Goal: Complete application form

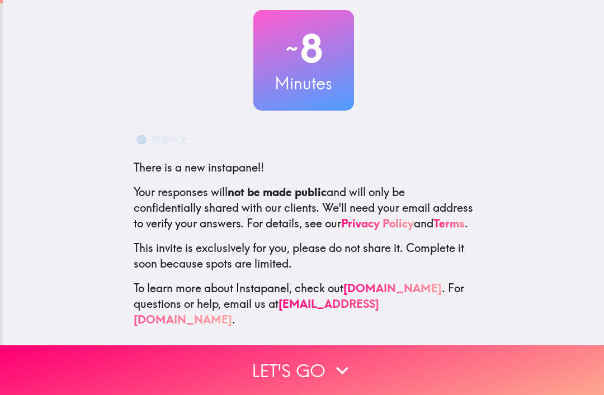
scroll to position [62, 0]
click at [315, 369] on button "Let's go" at bounding box center [302, 371] width 604 height 50
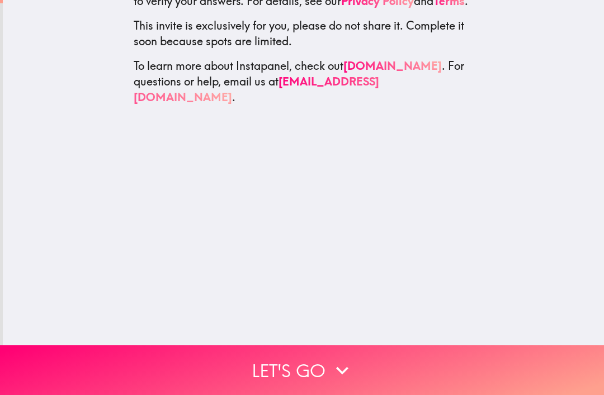
scroll to position [0, 0]
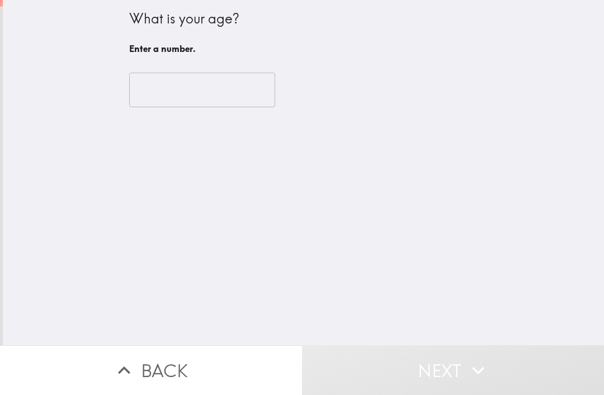
click at [220, 87] on input "number" at bounding box center [202, 90] width 146 height 35
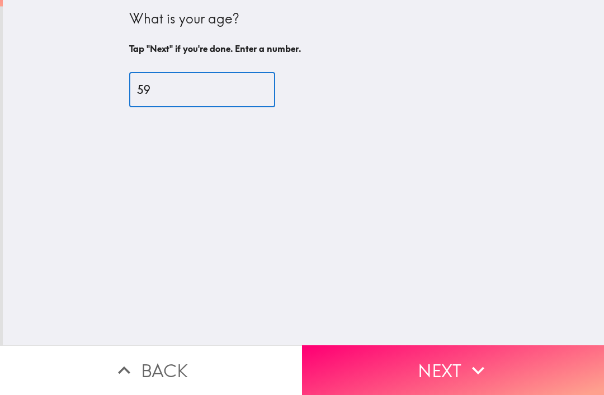
type input "59"
click at [471, 367] on icon "button" at bounding box center [478, 370] width 25 height 25
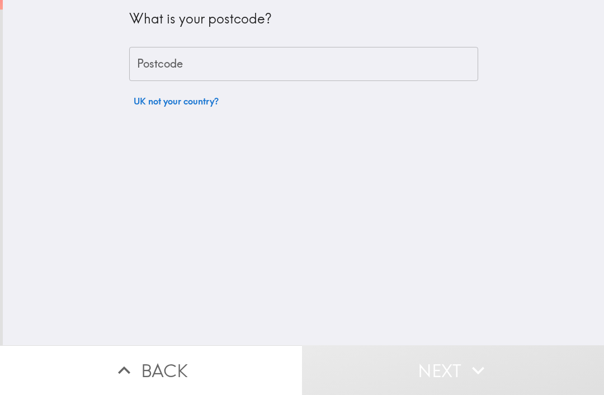
click at [258, 60] on input "Postcode" at bounding box center [303, 64] width 349 height 35
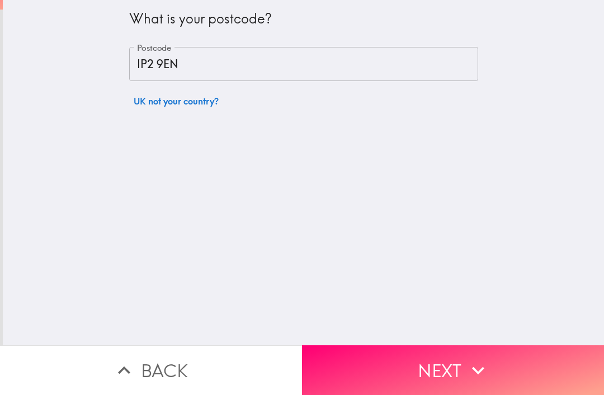
click at [150, 62] on input "IP2 9EN" at bounding box center [303, 64] width 349 height 35
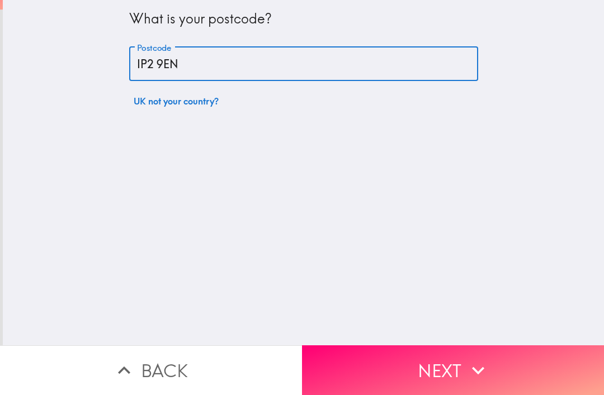
click at [158, 65] on input "IP2 9EN" at bounding box center [303, 64] width 349 height 35
type input "IP2 9EN"
click at [482, 364] on icon "button" at bounding box center [478, 370] width 25 height 25
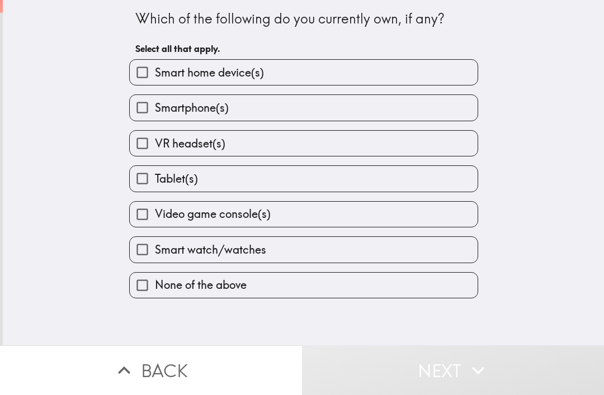
click at [369, 69] on label "Smart home device(s)" at bounding box center [304, 72] width 348 height 25
click at [155, 69] on input "Smart home device(s)" at bounding box center [142, 72] width 25 height 25
checkbox input "true"
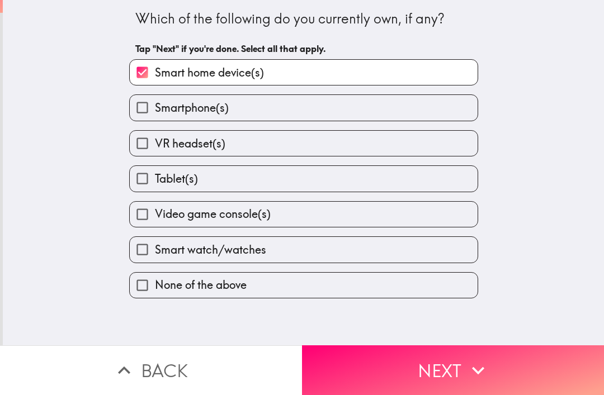
click at [327, 106] on label "Smartphone(s)" at bounding box center [304, 107] width 348 height 25
click at [155, 106] on input "Smartphone(s)" at bounding box center [142, 107] width 25 height 25
checkbox input "true"
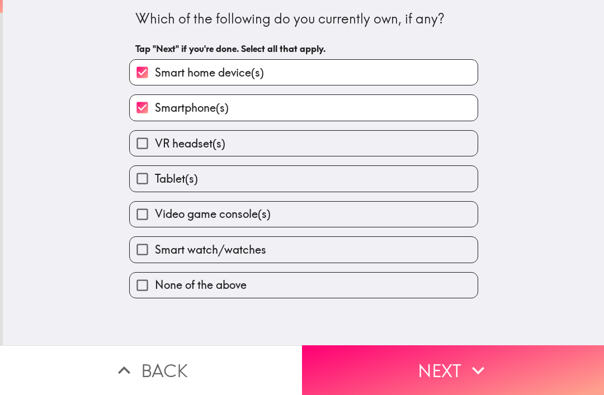
click at [328, 184] on label "Tablet(s)" at bounding box center [304, 178] width 348 height 25
click at [155, 184] on input "Tablet(s)" at bounding box center [142, 178] width 25 height 25
checkbox input "true"
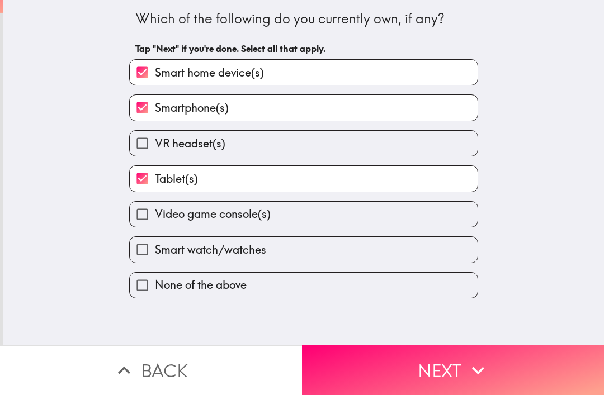
click at [397, 254] on label "Smart watch/watches" at bounding box center [304, 249] width 348 height 25
click at [155, 254] on input "Smart watch/watches" at bounding box center [142, 249] width 25 height 25
checkbox input "true"
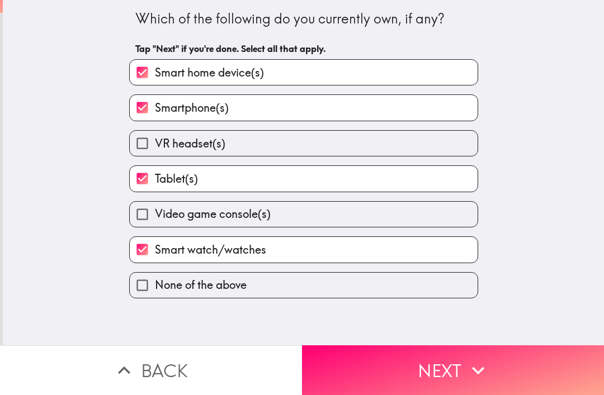
click at [470, 371] on icon "button" at bounding box center [478, 370] width 25 height 25
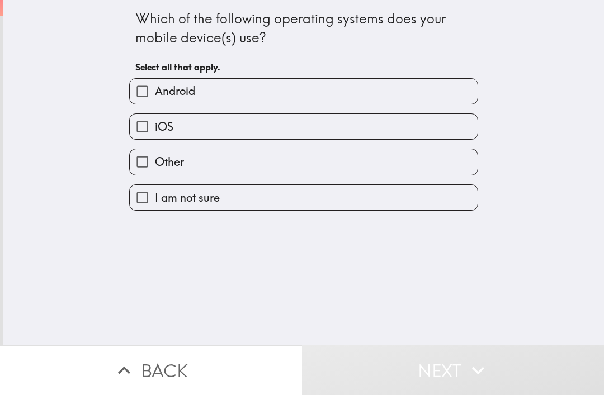
click at [313, 129] on label "iOS" at bounding box center [304, 126] width 348 height 25
click at [155, 129] on input "iOS" at bounding box center [142, 126] width 25 height 25
checkbox input "true"
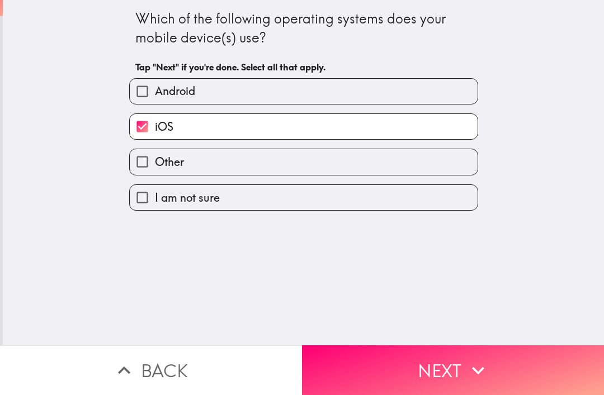
click at [464, 376] on button "Next" at bounding box center [453, 371] width 302 height 50
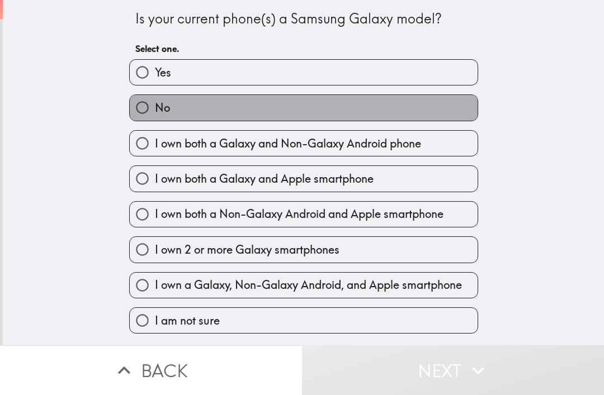
click at [386, 113] on label "No" at bounding box center [304, 107] width 348 height 25
click at [155, 113] on input "No" at bounding box center [142, 107] width 25 height 25
radio input "true"
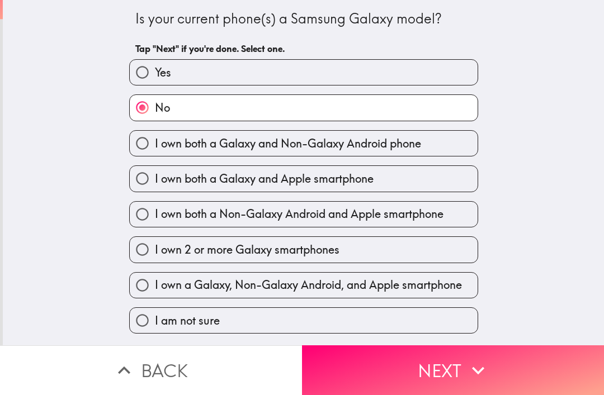
click at [499, 371] on button "Next" at bounding box center [453, 371] width 302 height 50
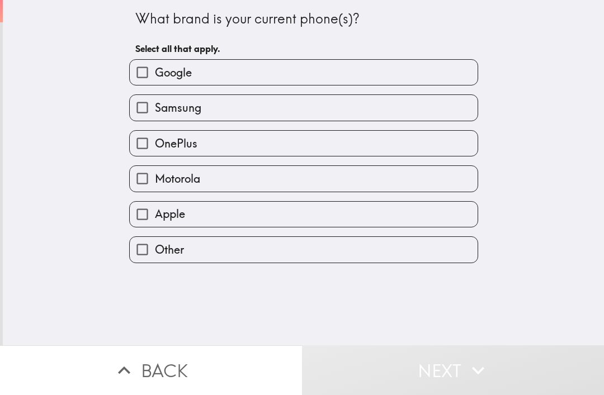
click at [266, 216] on label "Apple" at bounding box center [304, 214] width 348 height 25
click at [155, 216] on input "Apple" at bounding box center [142, 214] width 25 height 25
checkbox input "true"
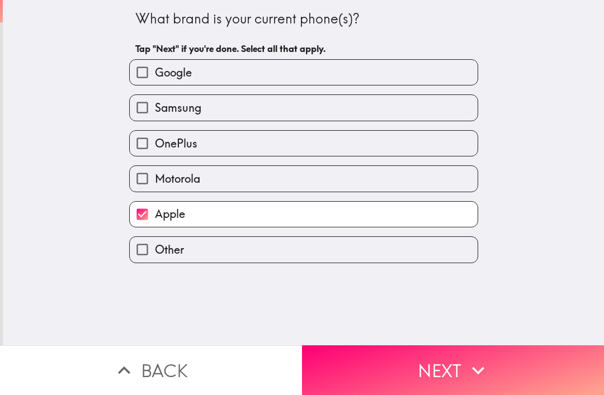
click at [482, 373] on icon "button" at bounding box center [478, 370] width 25 height 25
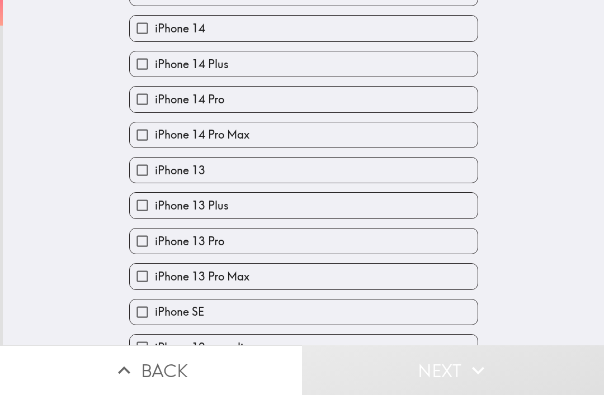
scroll to position [384, 0]
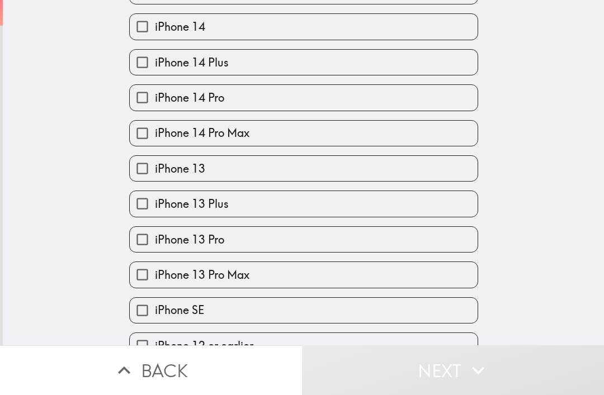
click at [286, 243] on label "iPhone 13 Pro" at bounding box center [304, 239] width 348 height 25
click at [155, 243] on input "iPhone 13 Pro" at bounding box center [142, 239] width 25 height 25
checkbox input "true"
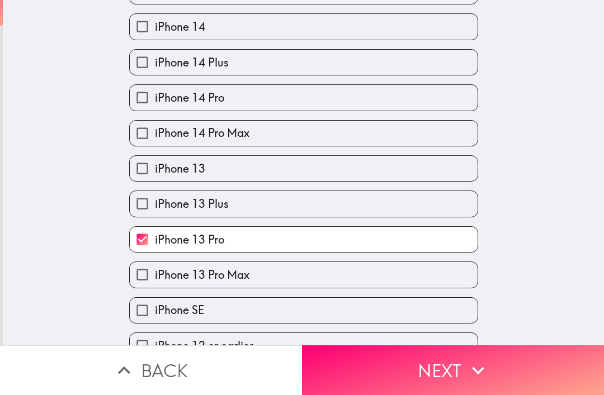
click at [470, 370] on icon "button" at bounding box center [478, 370] width 25 height 25
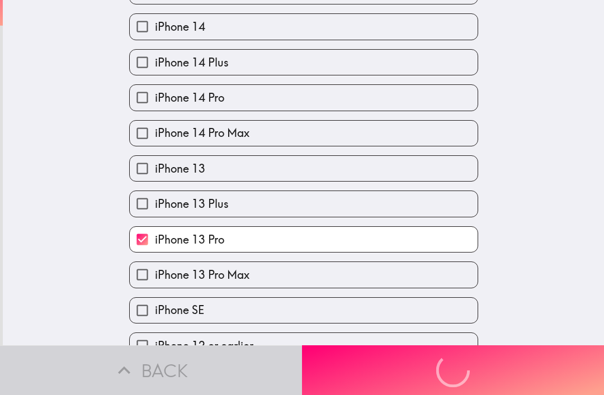
scroll to position [0, 0]
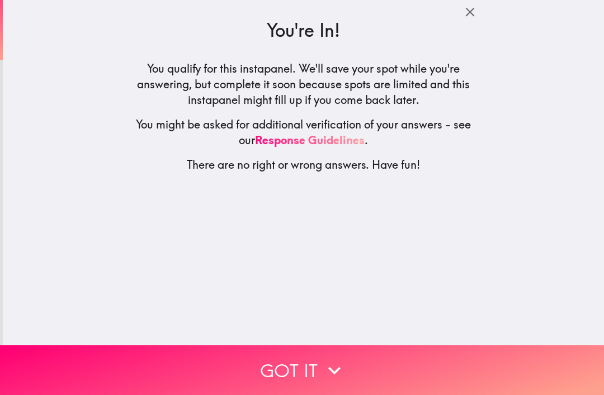
click at [331, 370] on icon "button" at bounding box center [334, 371] width 12 height 8
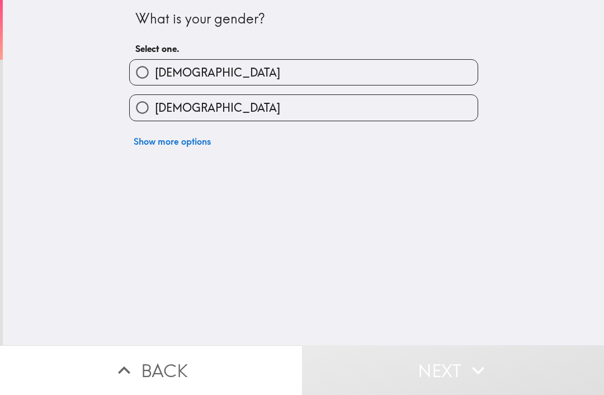
click at [351, 120] on label "[DEMOGRAPHIC_DATA]" at bounding box center [304, 107] width 348 height 25
click at [155, 120] on input "[DEMOGRAPHIC_DATA]" at bounding box center [142, 107] width 25 height 25
radio input "true"
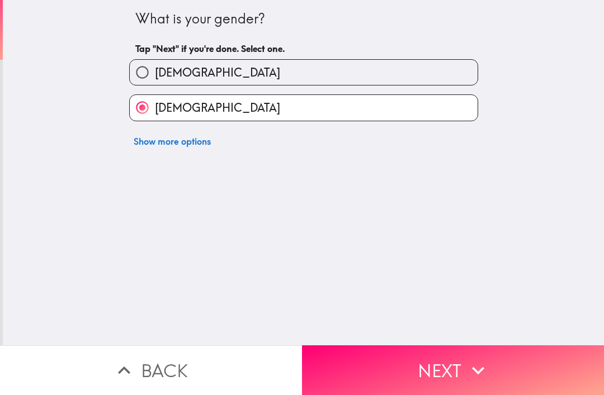
click at [456, 375] on button "Next" at bounding box center [453, 371] width 302 height 50
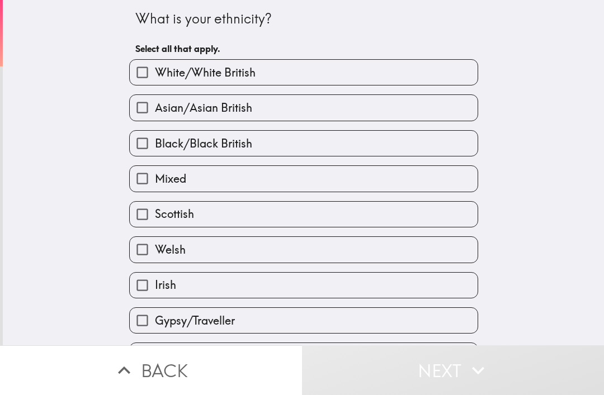
click at [352, 68] on label "White/White British" at bounding box center [304, 72] width 348 height 25
click at [155, 68] on input "White/White British" at bounding box center [142, 72] width 25 height 25
checkbox input "true"
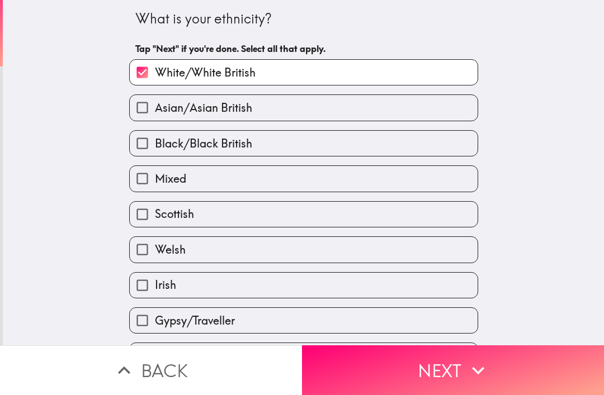
click at [489, 380] on icon "button" at bounding box center [478, 370] width 25 height 25
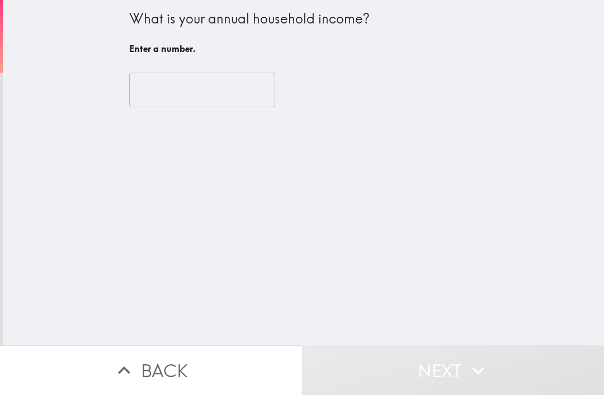
click at [233, 99] on input "number" at bounding box center [202, 90] width 146 height 35
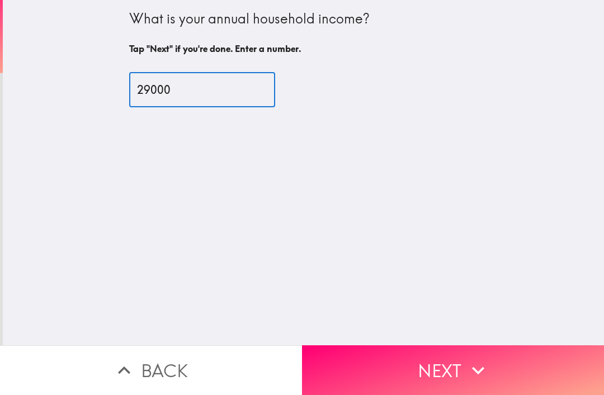
type input "29000"
click at [469, 364] on icon "button" at bounding box center [478, 370] width 25 height 25
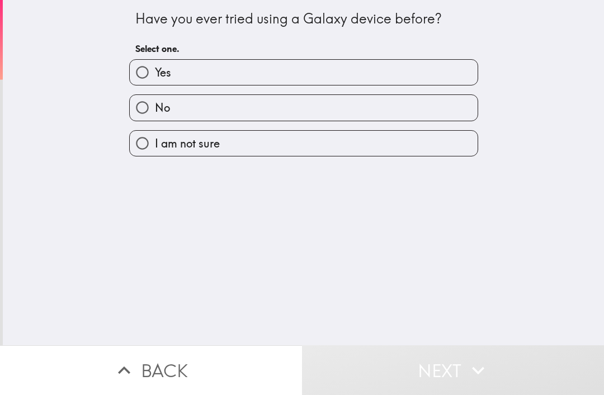
click at [341, 101] on label "No" at bounding box center [304, 107] width 348 height 25
click at [155, 101] on input "No" at bounding box center [142, 107] width 25 height 25
radio input "true"
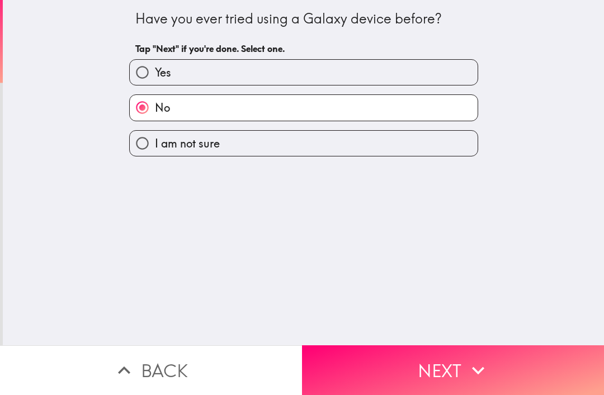
click at [446, 376] on button "Next" at bounding box center [453, 371] width 302 height 50
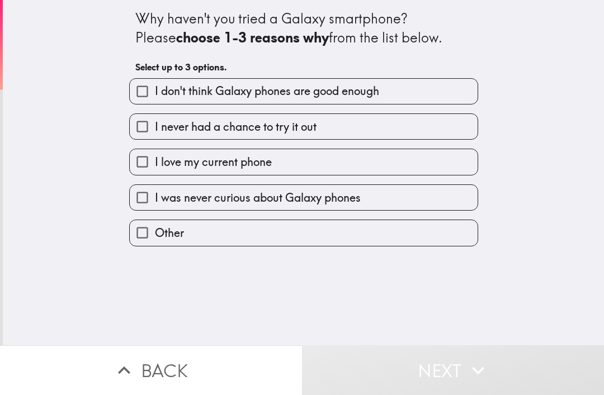
click at [344, 163] on label "I love my current phone" at bounding box center [304, 161] width 348 height 25
click at [155, 163] on input "I love my current phone" at bounding box center [142, 161] width 25 height 25
checkbox input "true"
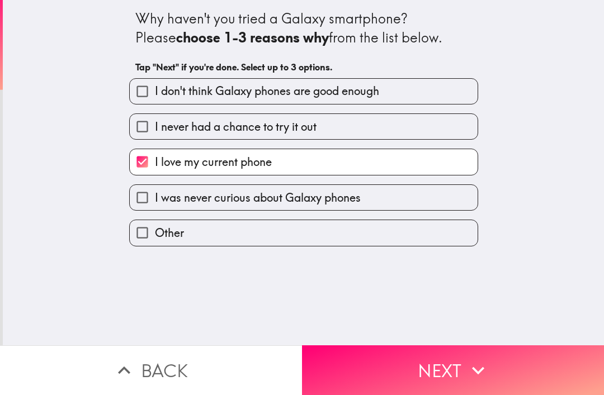
click at [467, 358] on icon "button" at bounding box center [478, 370] width 25 height 25
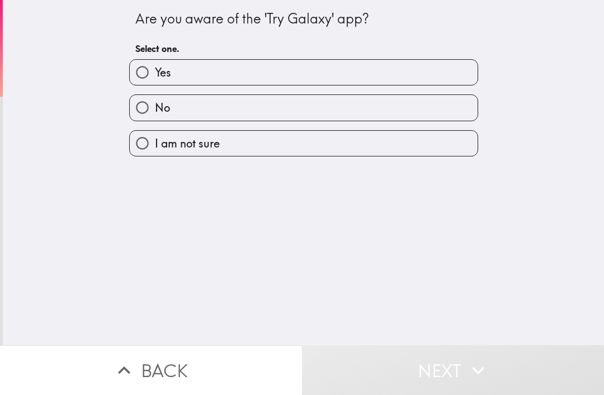
click at [319, 103] on label "No" at bounding box center [304, 107] width 348 height 25
click at [155, 103] on input "No" at bounding box center [142, 107] width 25 height 25
radio input "true"
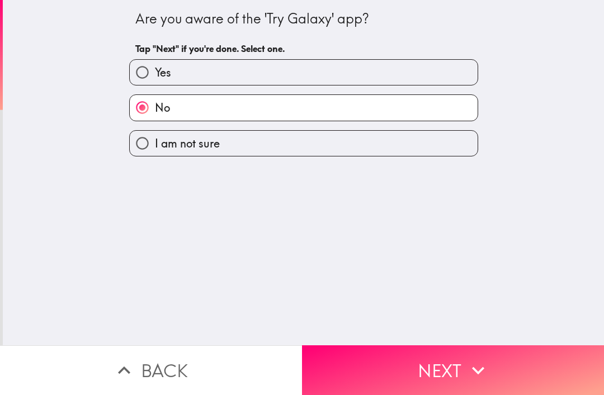
click at [470, 376] on icon "button" at bounding box center [478, 370] width 25 height 25
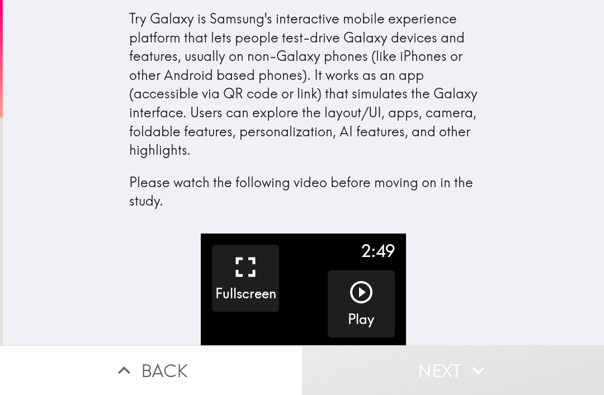
click at [366, 289] on icon "button" at bounding box center [361, 292] width 27 height 27
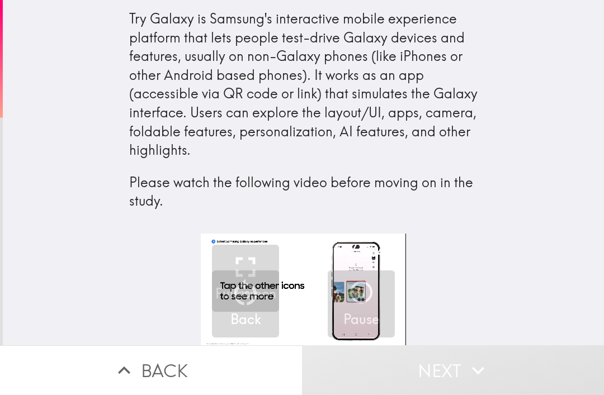
click at [475, 371] on icon "button" at bounding box center [478, 371] width 12 height 8
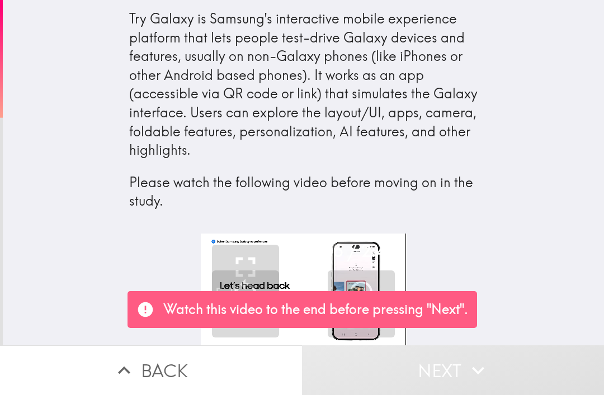
click at [521, 294] on div "2:06 / 2:49 Fullscreen 10 Back Pause" at bounding box center [303, 290] width 601 height 112
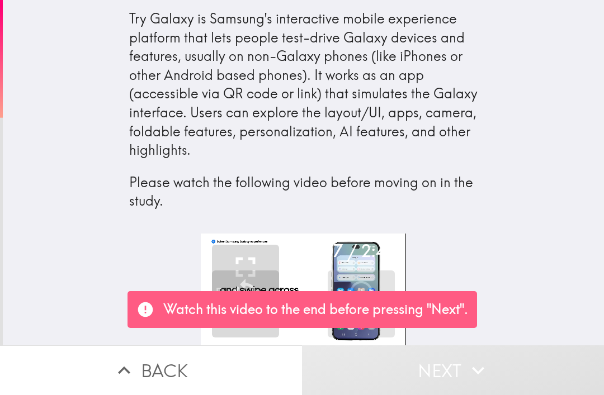
click at [371, 284] on icon "button" at bounding box center [361, 292] width 27 height 27
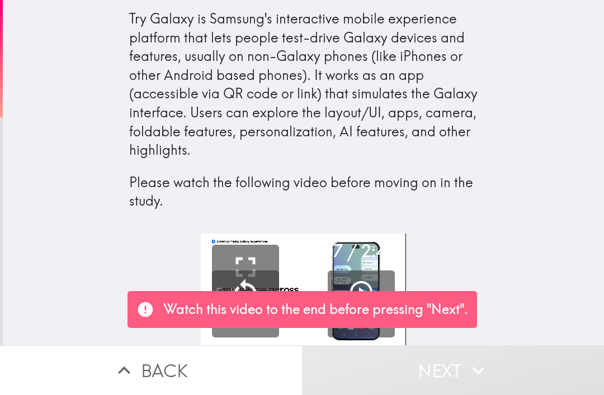
click at [360, 288] on icon "button" at bounding box center [361, 292] width 22 height 22
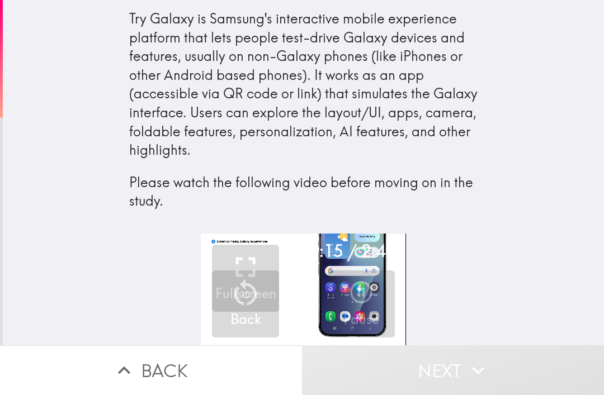
click at [363, 289] on icon "button" at bounding box center [361, 292] width 22 height 22
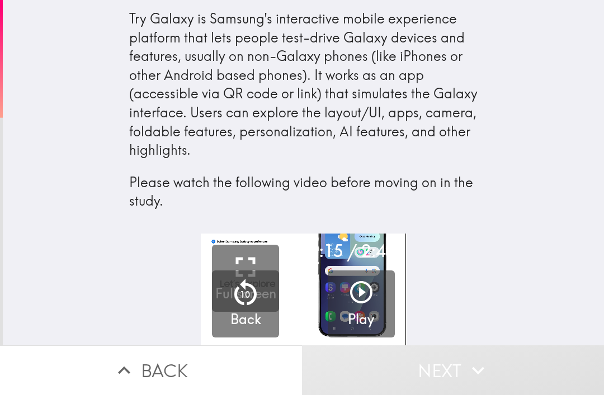
click at [358, 286] on icon "button" at bounding box center [361, 292] width 27 height 27
